Goal: Information Seeking & Learning: Learn about a topic

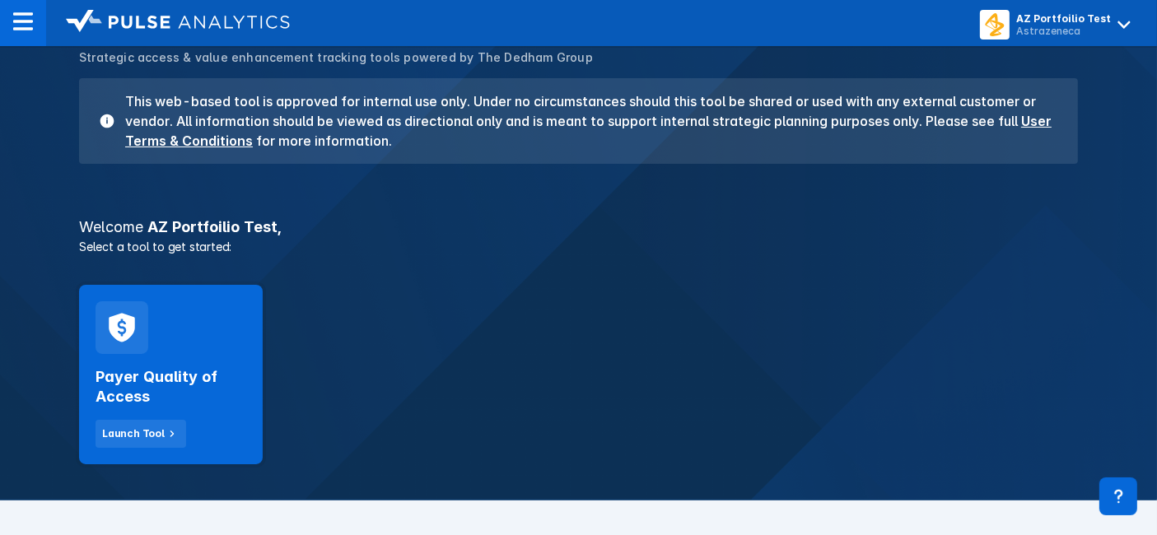
scroll to position [183, 0]
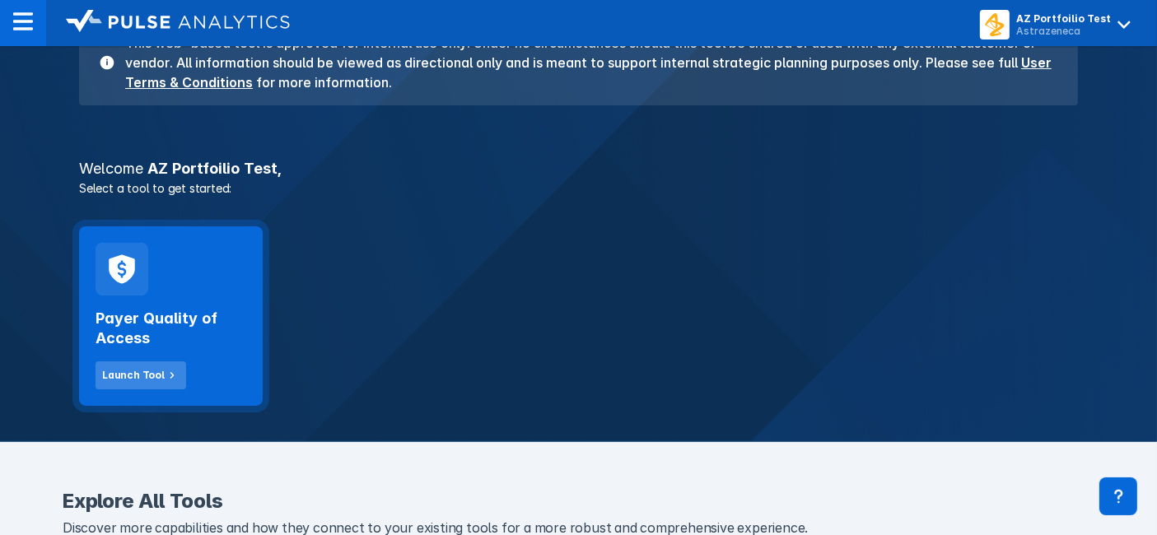
click at [150, 362] on button "Launch Tool" at bounding box center [141, 375] width 91 height 28
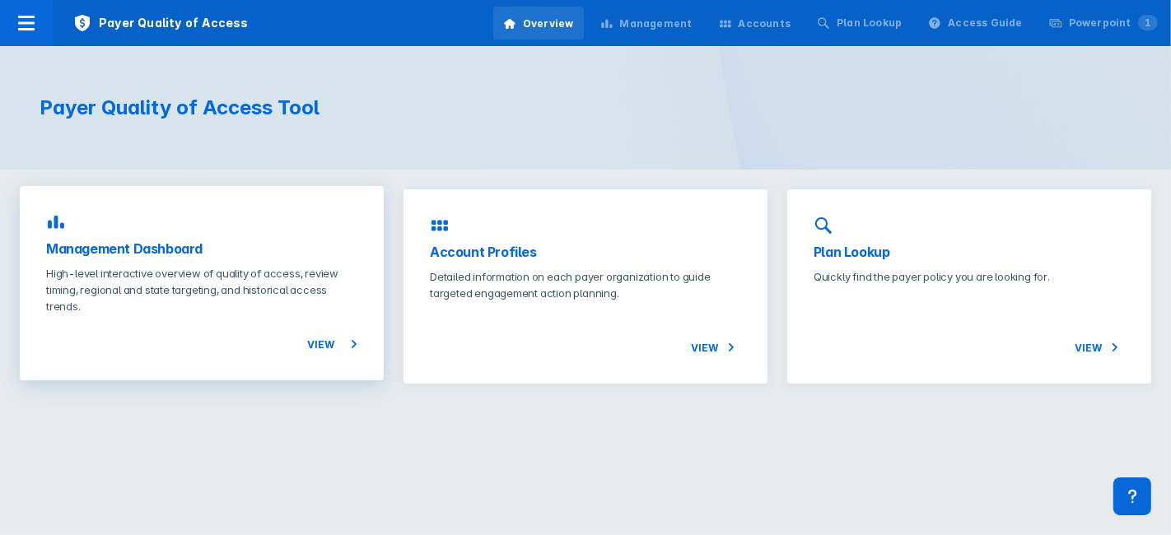
click at [264, 324] on div "View" at bounding box center [201, 335] width 311 height 40
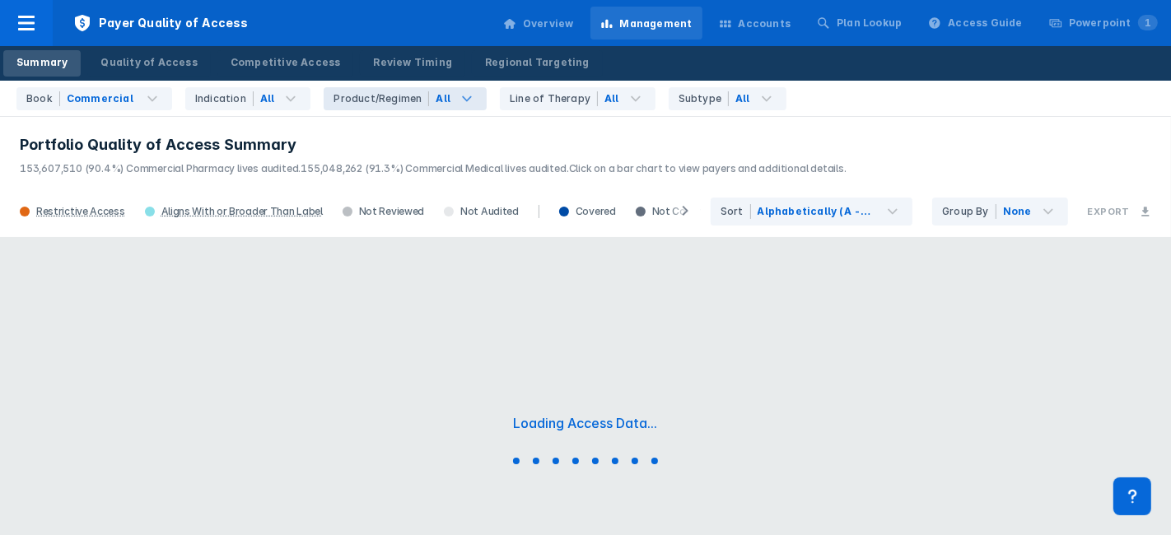
click at [457, 103] on icon at bounding box center [467, 99] width 20 height 20
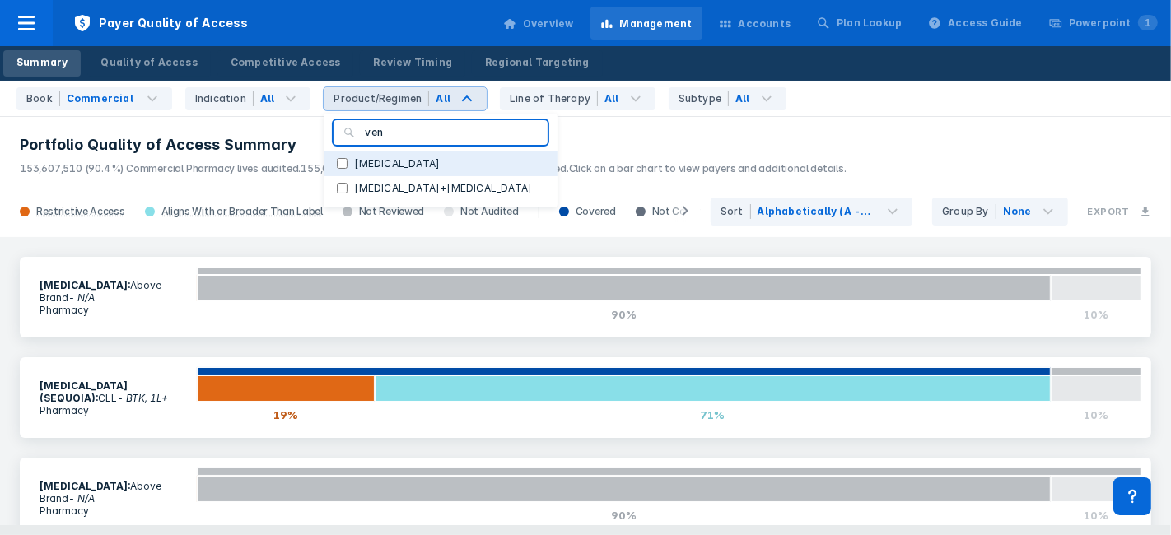
type input "ven"
click at [361, 170] on button "[MEDICAL_DATA]" at bounding box center [441, 164] width 234 height 25
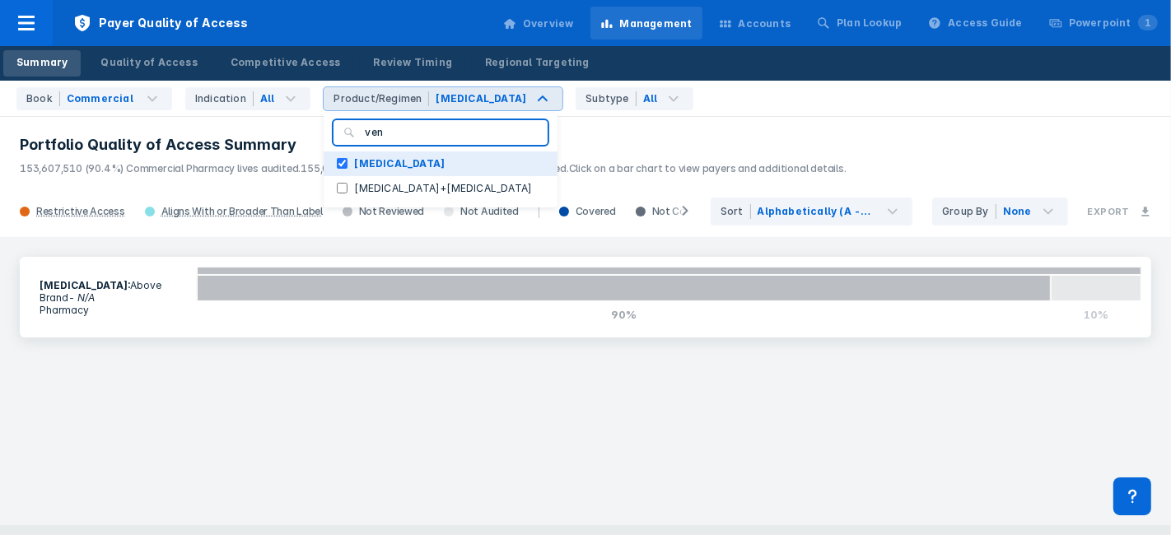
click at [375, 172] on button "[MEDICAL_DATA]" at bounding box center [441, 164] width 234 height 25
checkbox input "false"
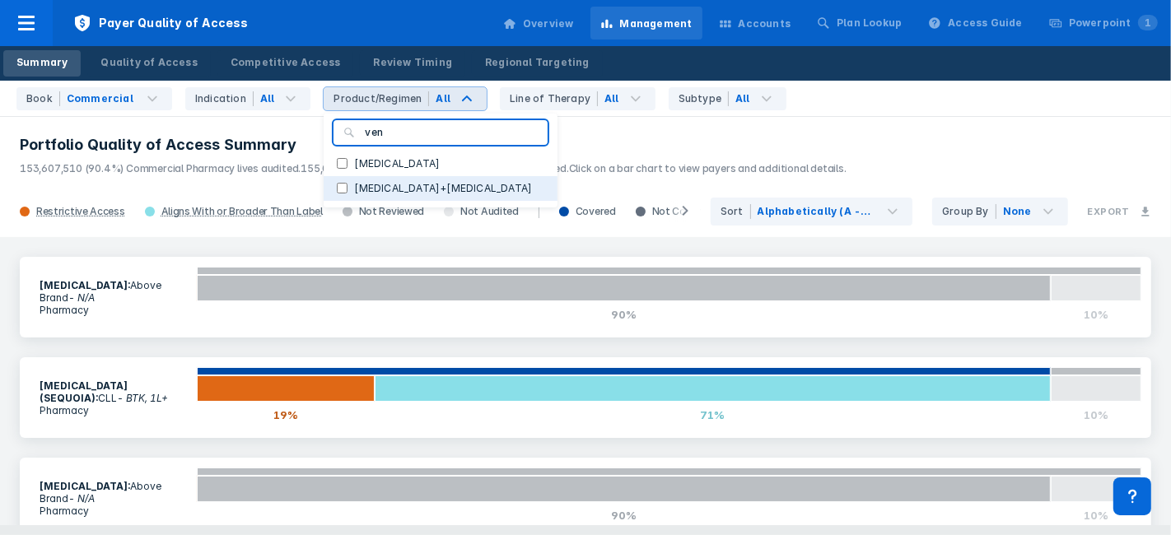
click at [371, 187] on label "[MEDICAL_DATA]+[MEDICAL_DATA]" at bounding box center [442, 188] width 191 height 15
click at [347, 187] on input "[MEDICAL_DATA]+[MEDICAL_DATA]" at bounding box center [342, 188] width 11 height 11
checkbox input "true"
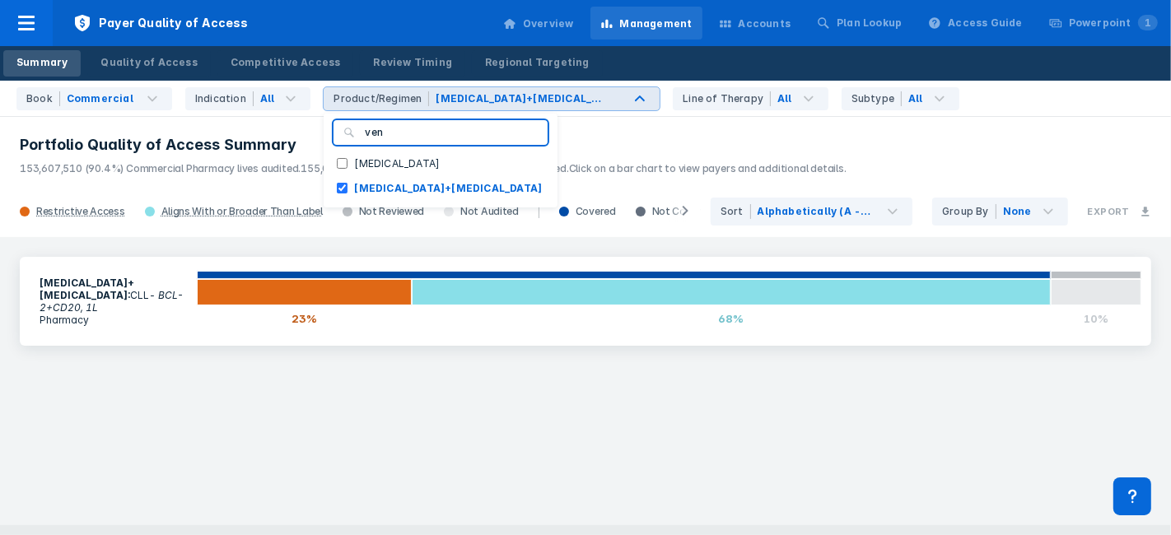
click at [330, 338] on div "[MEDICAL_DATA]+[MEDICAL_DATA] : CLL - BCL-2+CD20, 1L Pharmacy 23% 68% 10%" at bounding box center [585, 301] width 1151 height 109
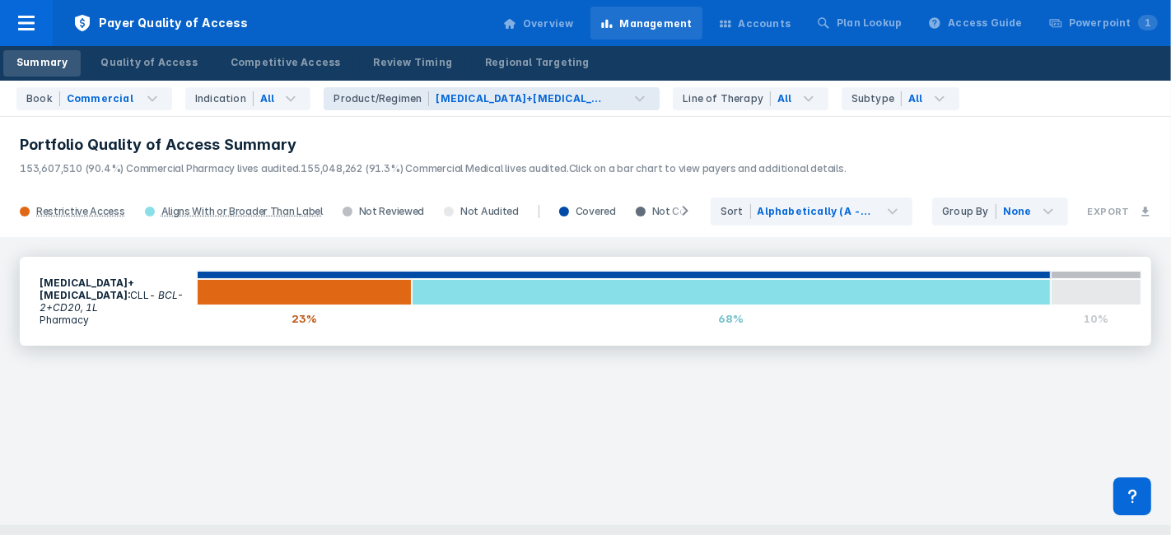
click at [341, 332] on div "[MEDICAL_DATA]+[MEDICAL_DATA] : CLL - BCL-2+CD20, 1L Pharmacy 23% 68% 10%" at bounding box center [585, 301] width 1131 height 89
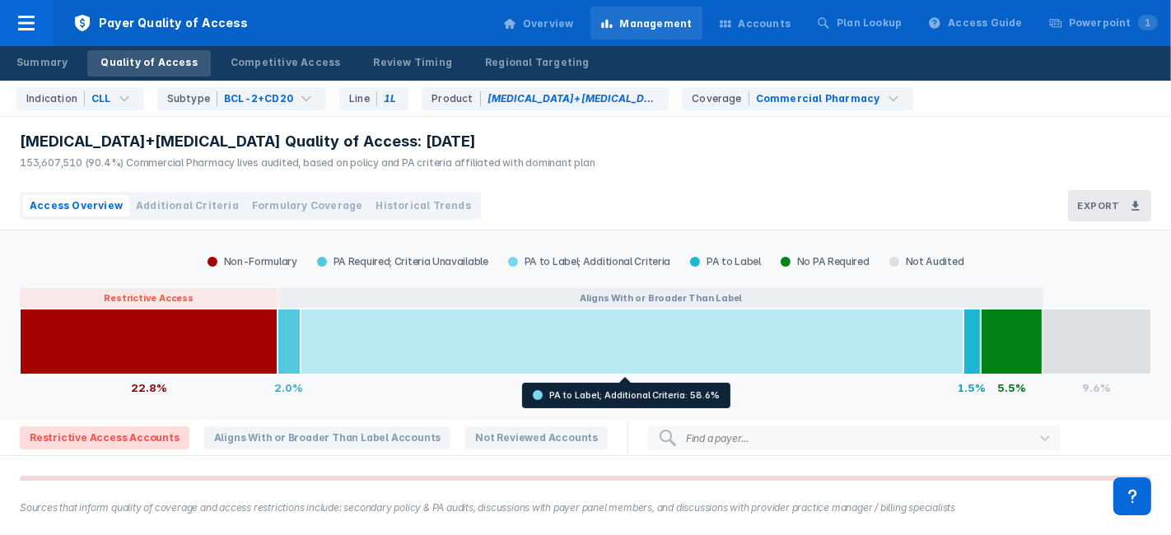
scroll to position [83, 0]
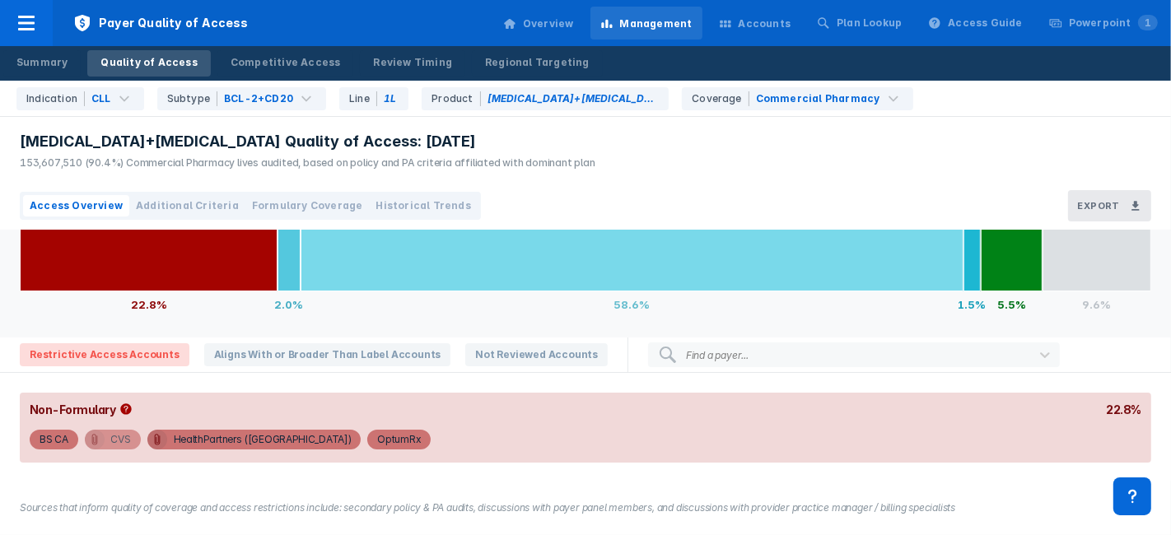
click at [105, 436] on span "CVS" at bounding box center [113, 440] width 56 height 20
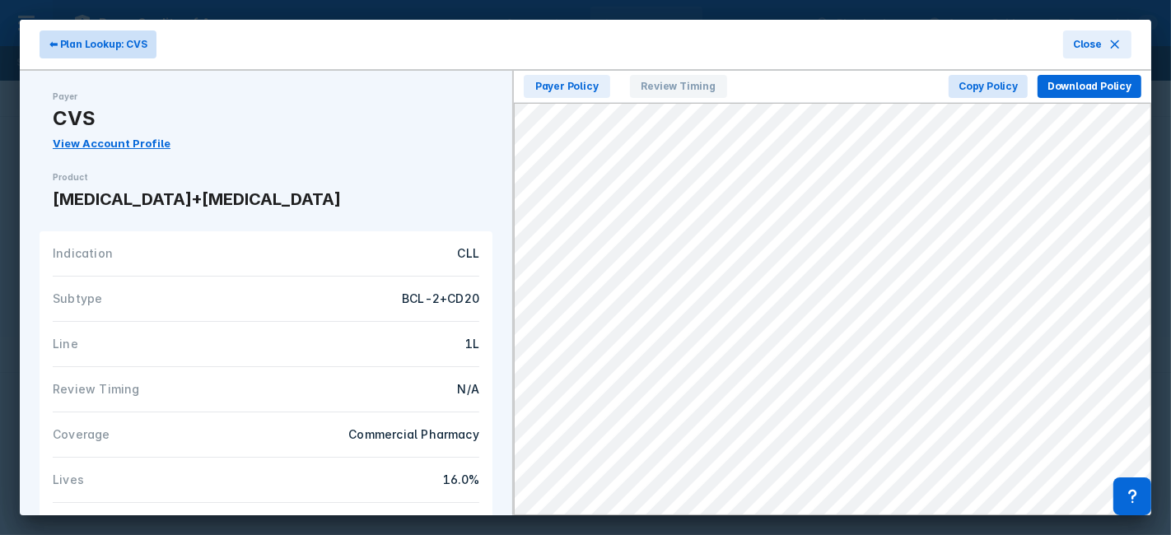
click at [86, 50] on span "⬅ Plan Lookup: CVS" at bounding box center [97, 44] width 97 height 15
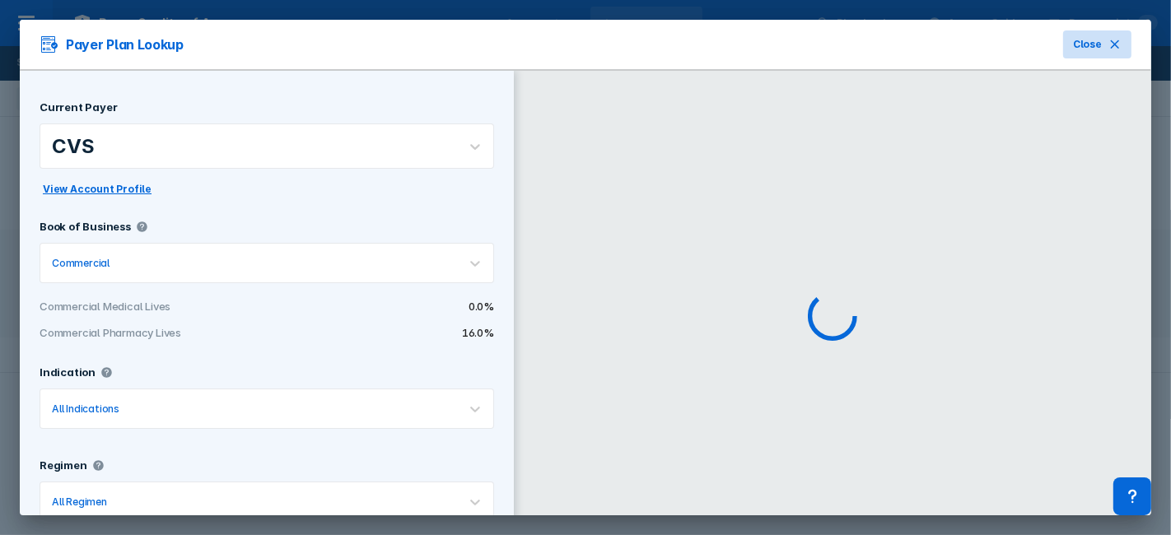
click at [1092, 52] on button "Close" at bounding box center [1097, 44] width 68 height 28
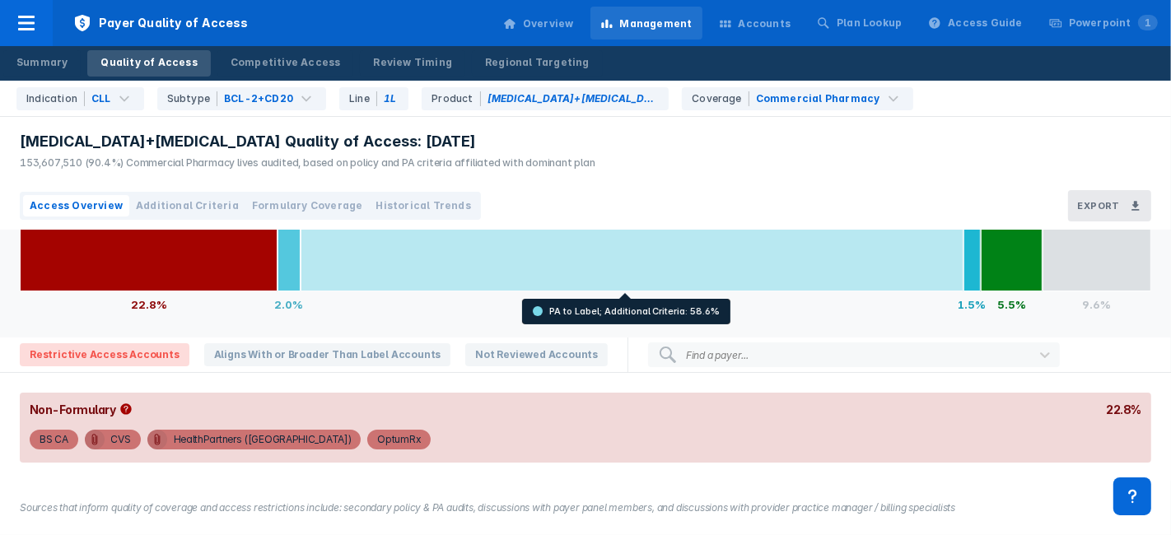
click at [390, 240] on div at bounding box center [632, 259] width 663 height 66
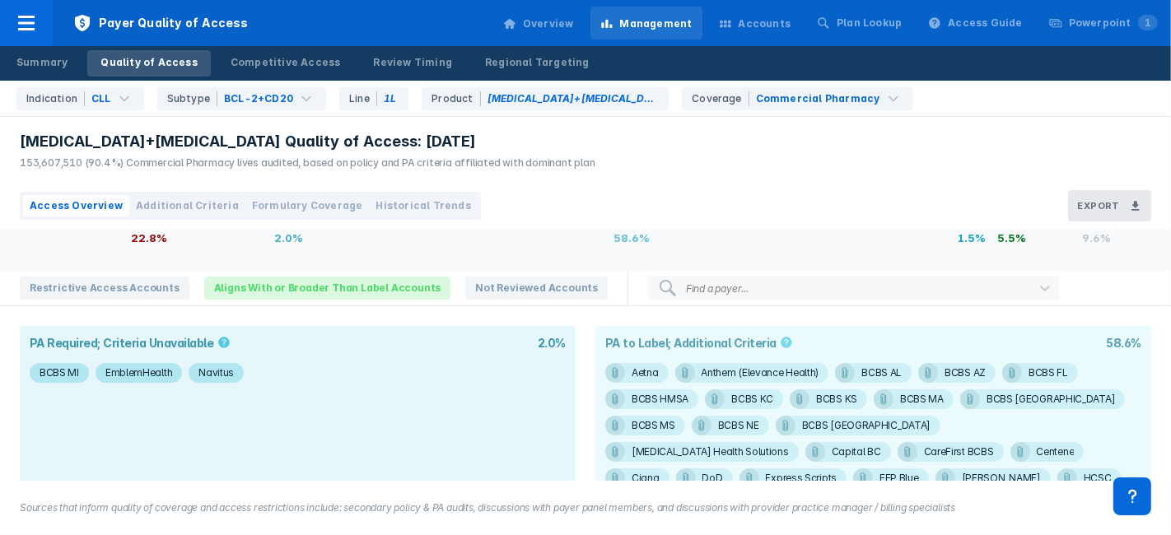
scroll to position [175, 0]
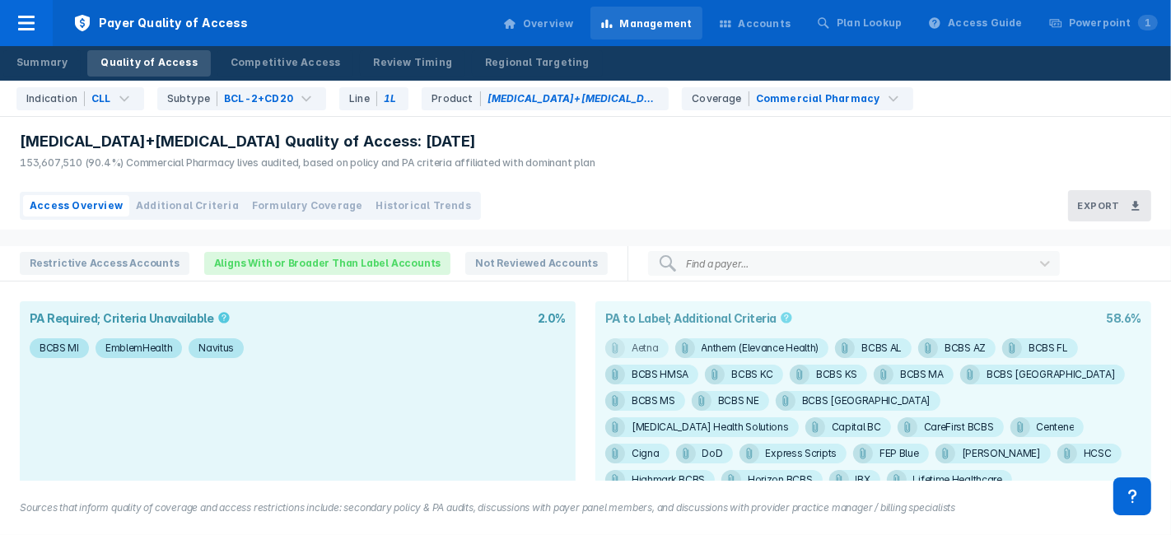
click at [638, 342] on div "Aetna" at bounding box center [645, 348] width 27 height 20
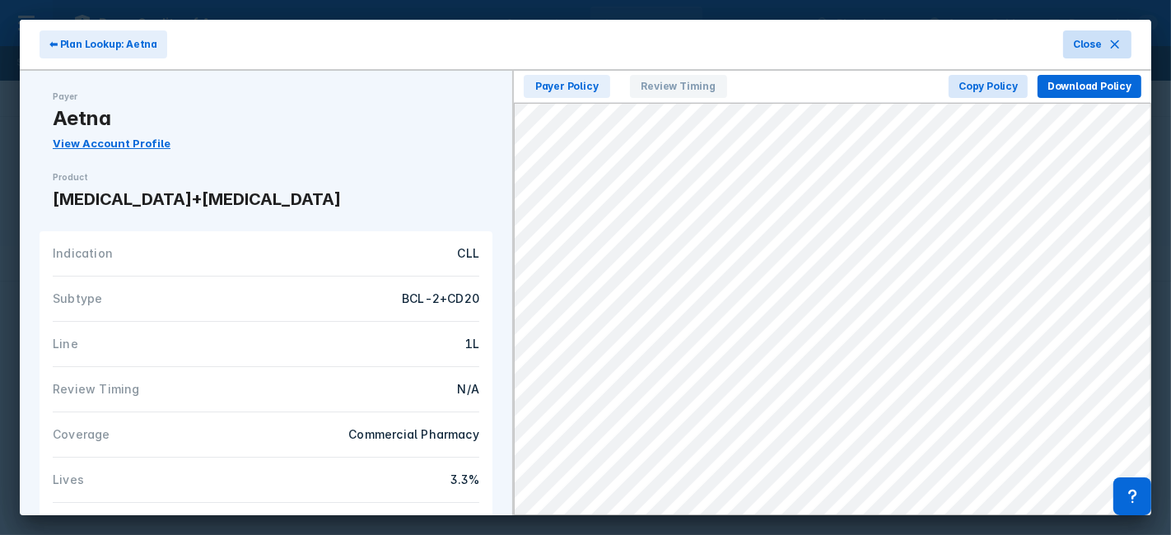
click at [1093, 43] on span "Close" at bounding box center [1087, 44] width 29 height 15
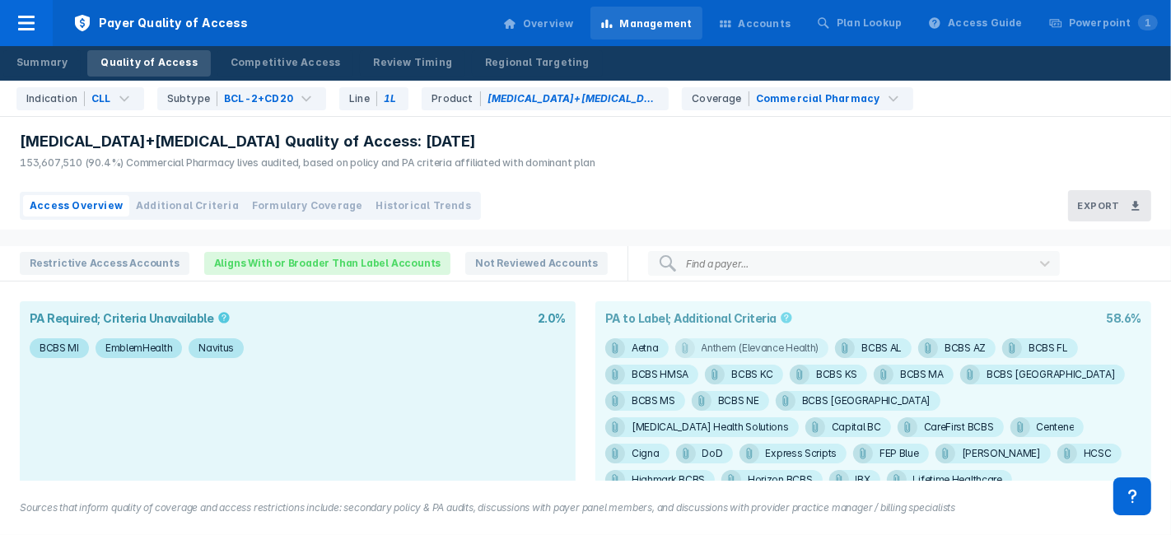
click at [768, 342] on div "Anthem (Elevance Health)" at bounding box center [761, 348] width 118 height 20
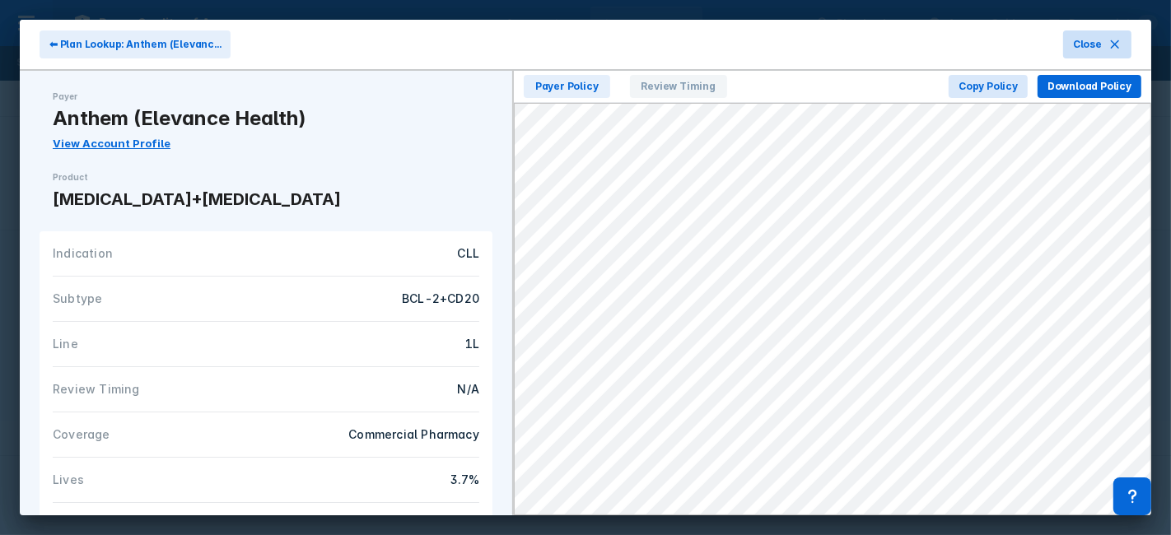
click at [1101, 53] on button "Close" at bounding box center [1097, 44] width 68 height 28
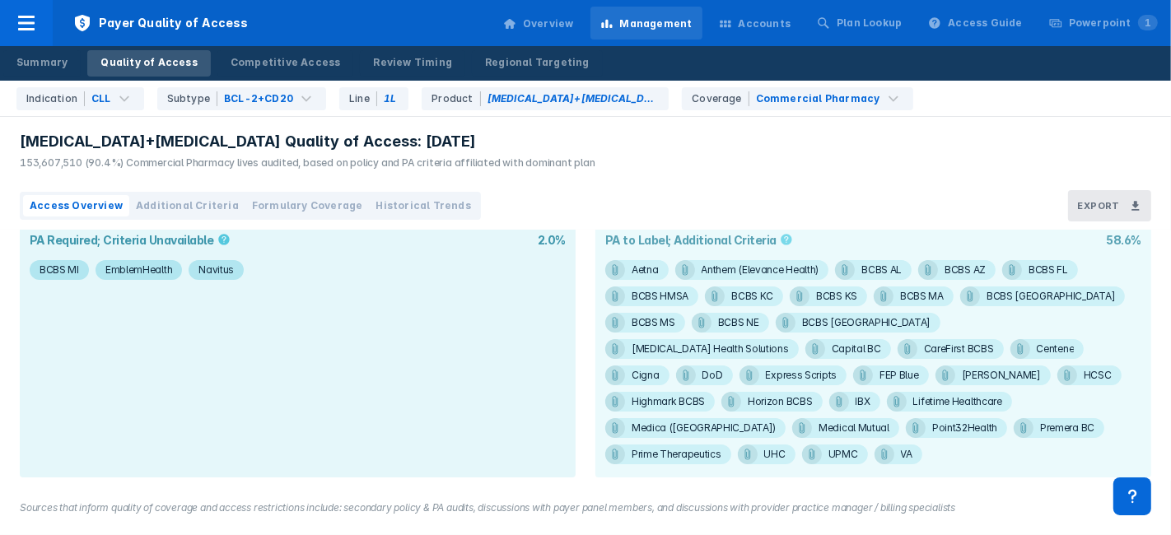
scroll to position [274, 0]
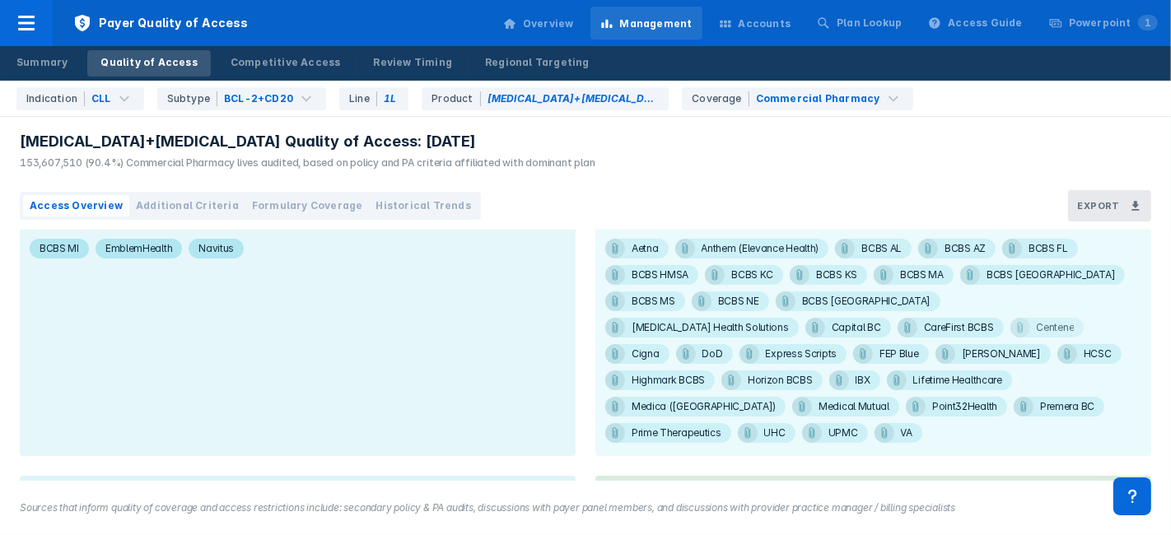
click at [1037, 323] on div "Centene" at bounding box center [1056, 328] width 38 height 20
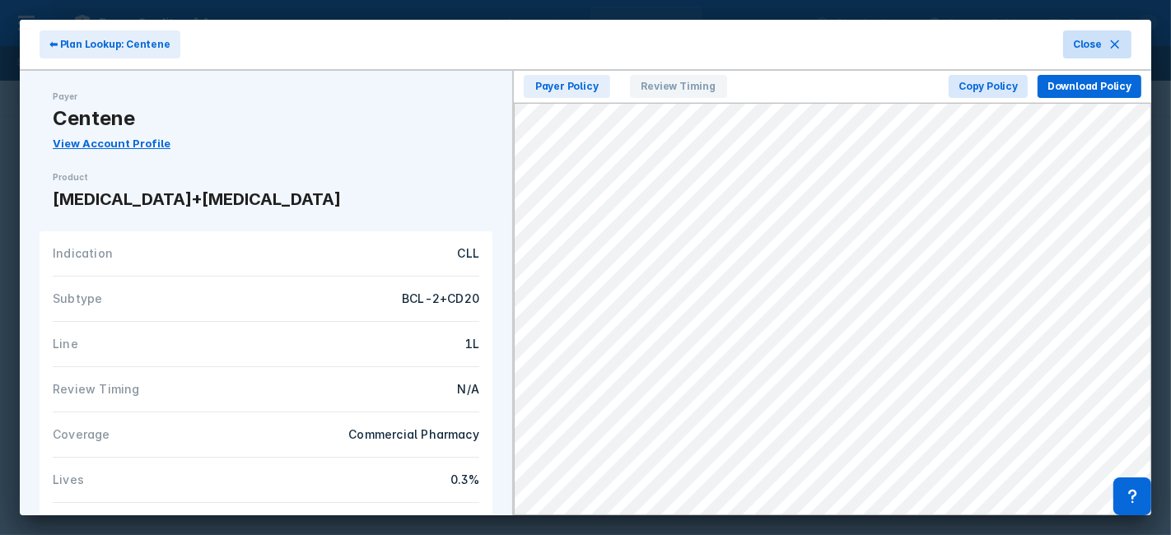
click at [1075, 48] on span "Close" at bounding box center [1087, 44] width 29 height 15
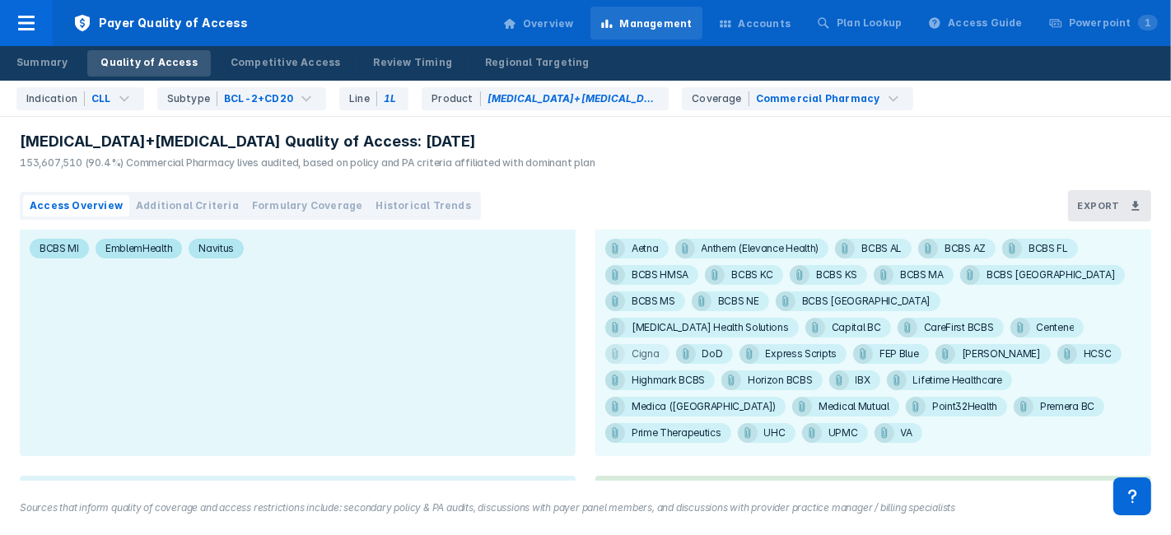
click at [660, 344] on div "Cigna" at bounding box center [646, 354] width 28 height 20
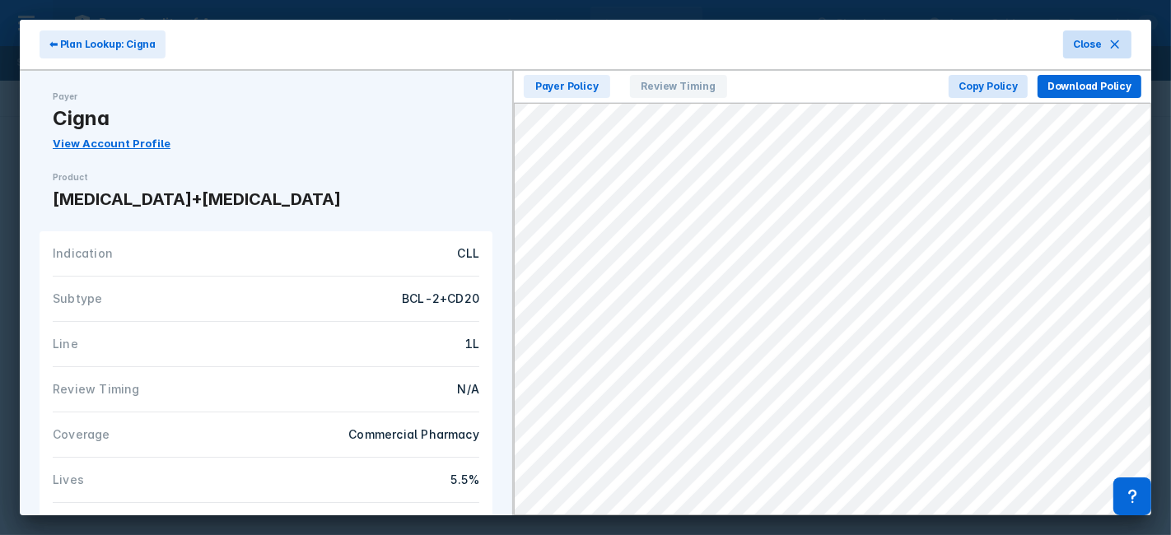
click at [1098, 53] on button "Close" at bounding box center [1097, 44] width 68 height 28
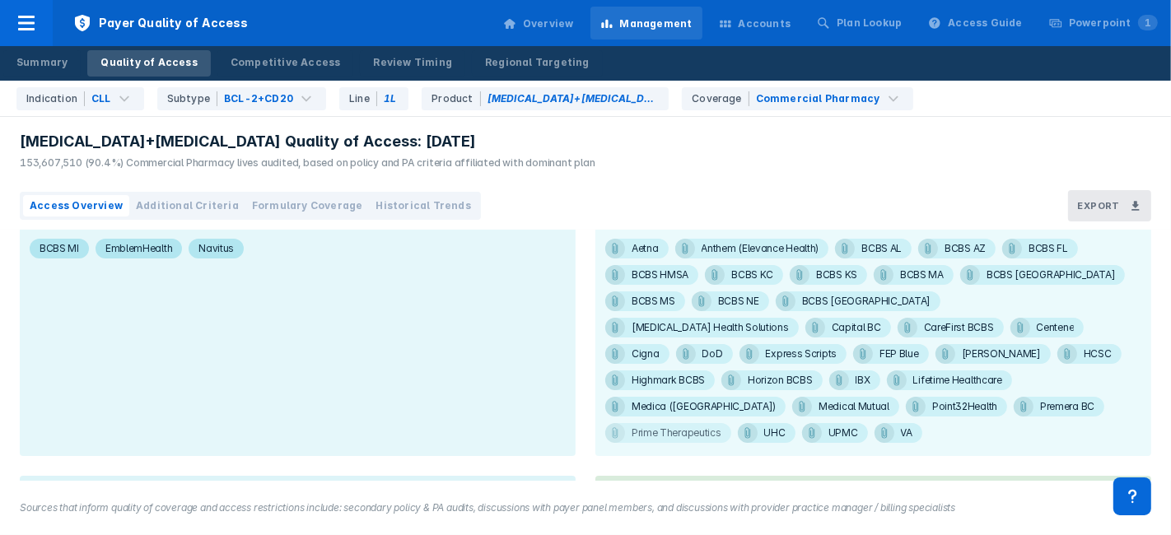
click at [696, 423] on div "Prime Therapeutics" at bounding box center [677, 433] width 90 height 20
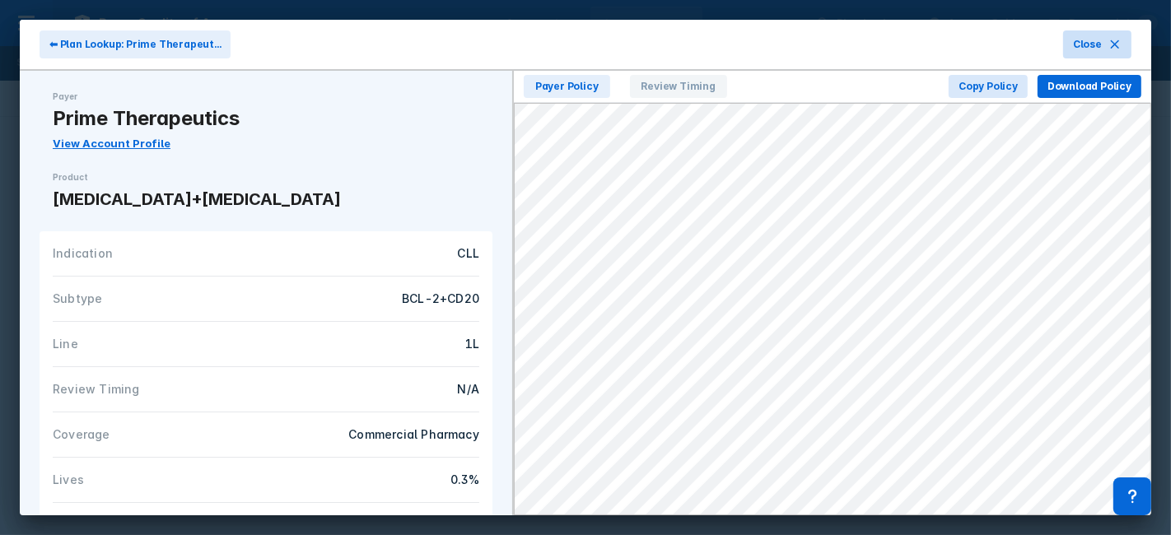
drag, startPoint x: 1084, startPoint y: 39, endPoint x: 1082, endPoint y: 53, distance: 14.2
click at [1084, 39] on span "Close" at bounding box center [1087, 44] width 29 height 15
